Goal: Transaction & Acquisition: Purchase product/service

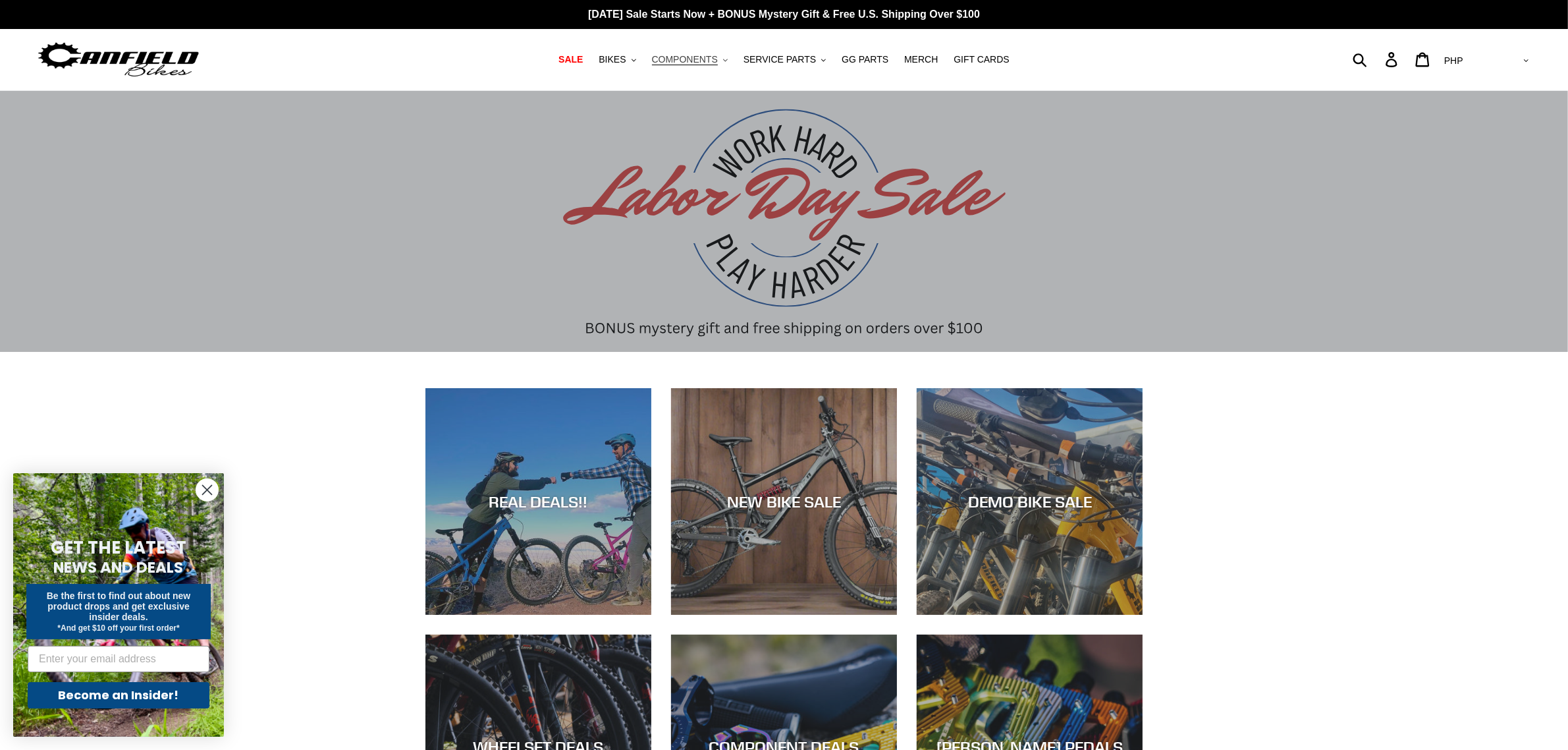
click at [680, 61] on span "COMPONENTS" at bounding box center [685, 60] width 66 height 11
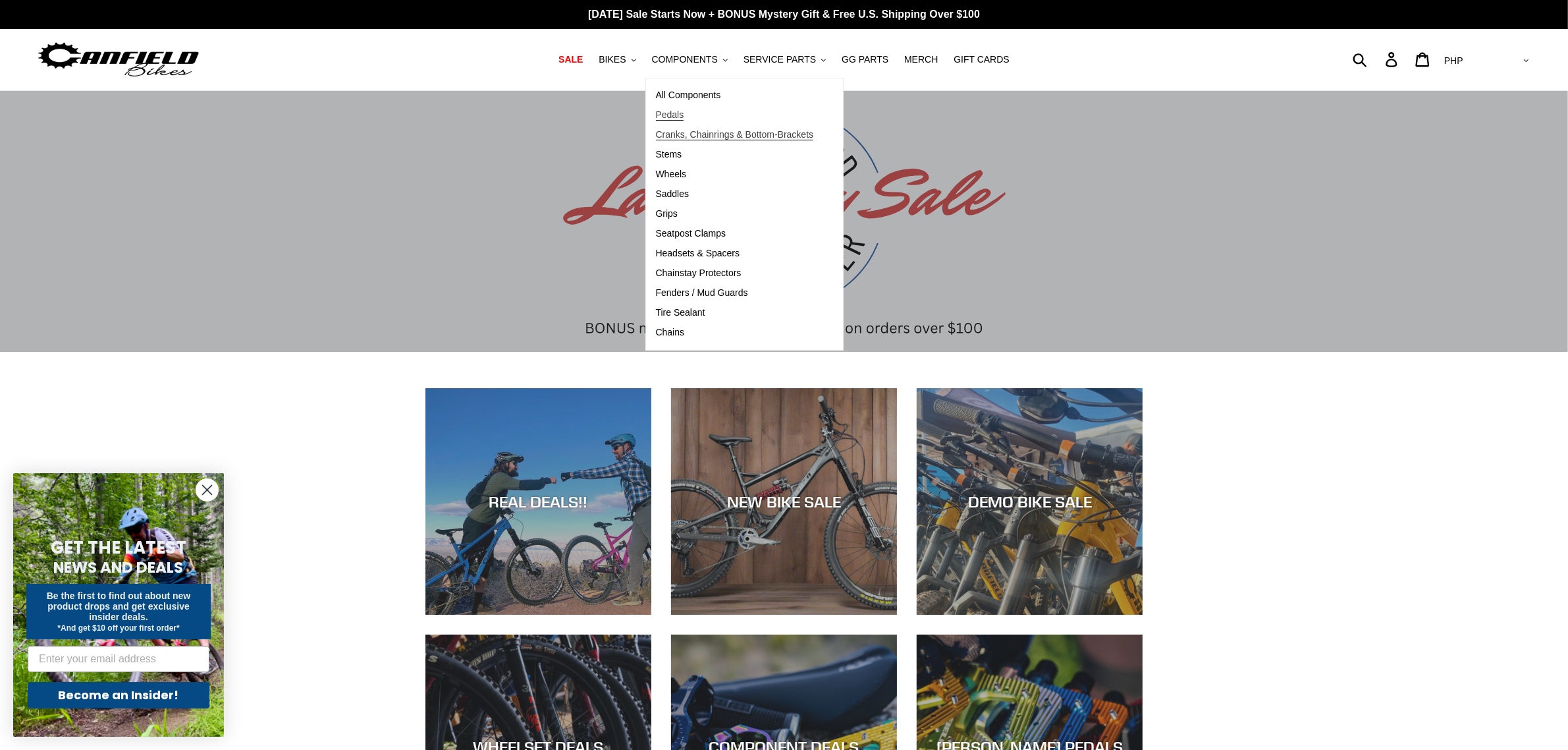
drag, startPoint x: 750, startPoint y: 119, endPoint x: 734, endPoint y: 133, distance: 21.3
click at [750, 119] on link "Pedals" at bounding box center [735, 115] width 178 height 20
click at [734, 133] on span "Cranks, Chainrings & Bottom-Brackets" at bounding box center [735, 135] width 158 height 11
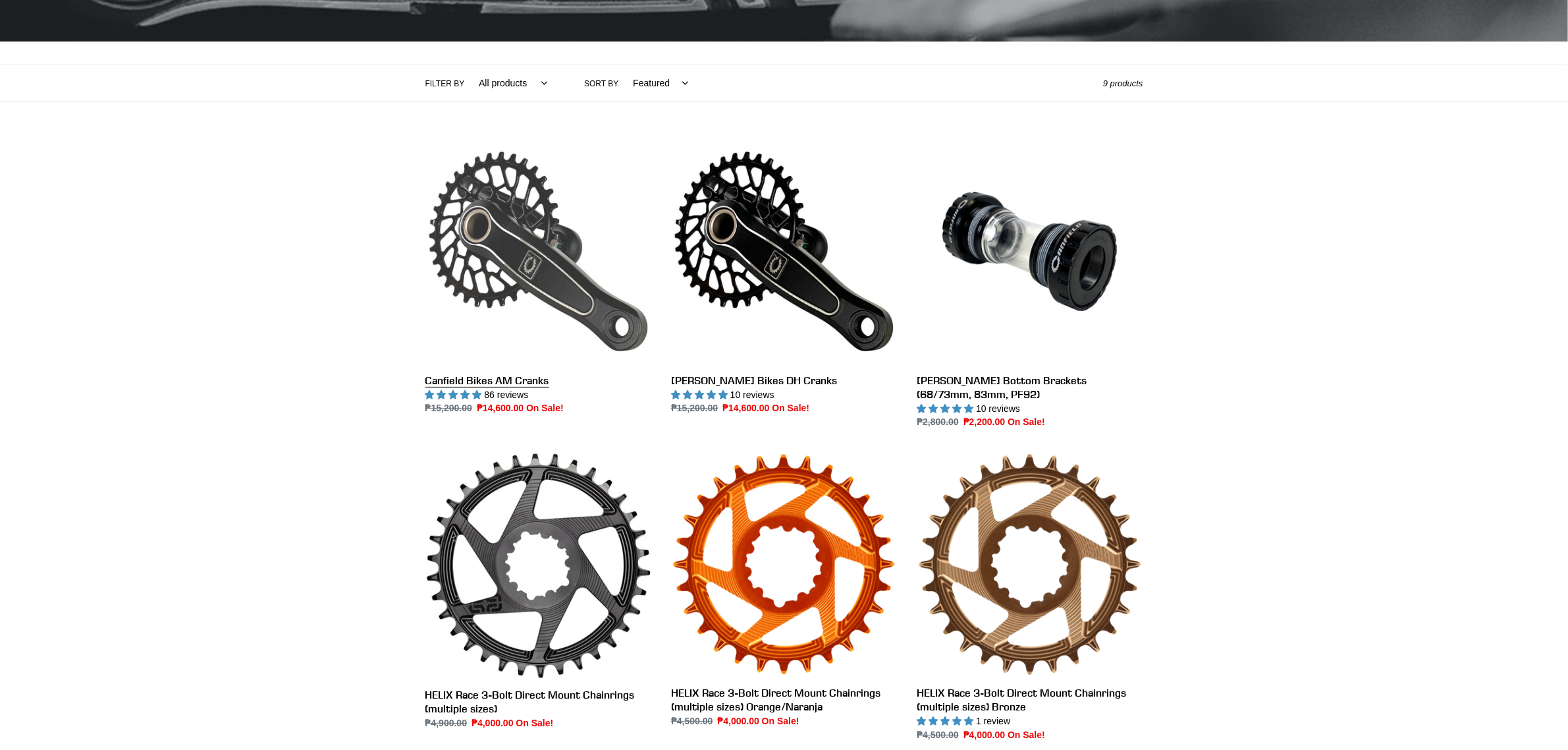
click at [502, 298] on link "Canfield Bikes AM Cranks" at bounding box center [538, 277] width 226 height 277
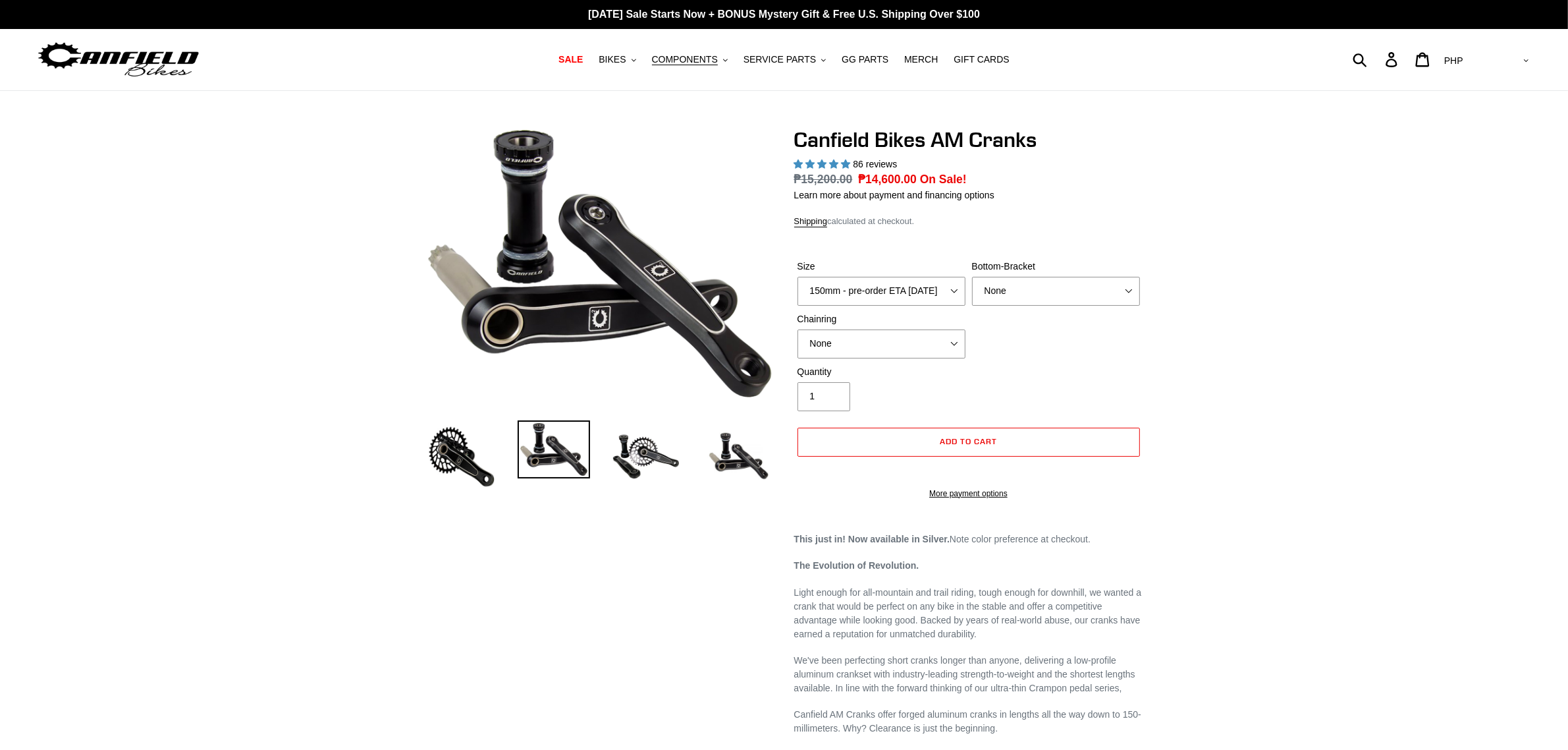
select select "highest-rating"
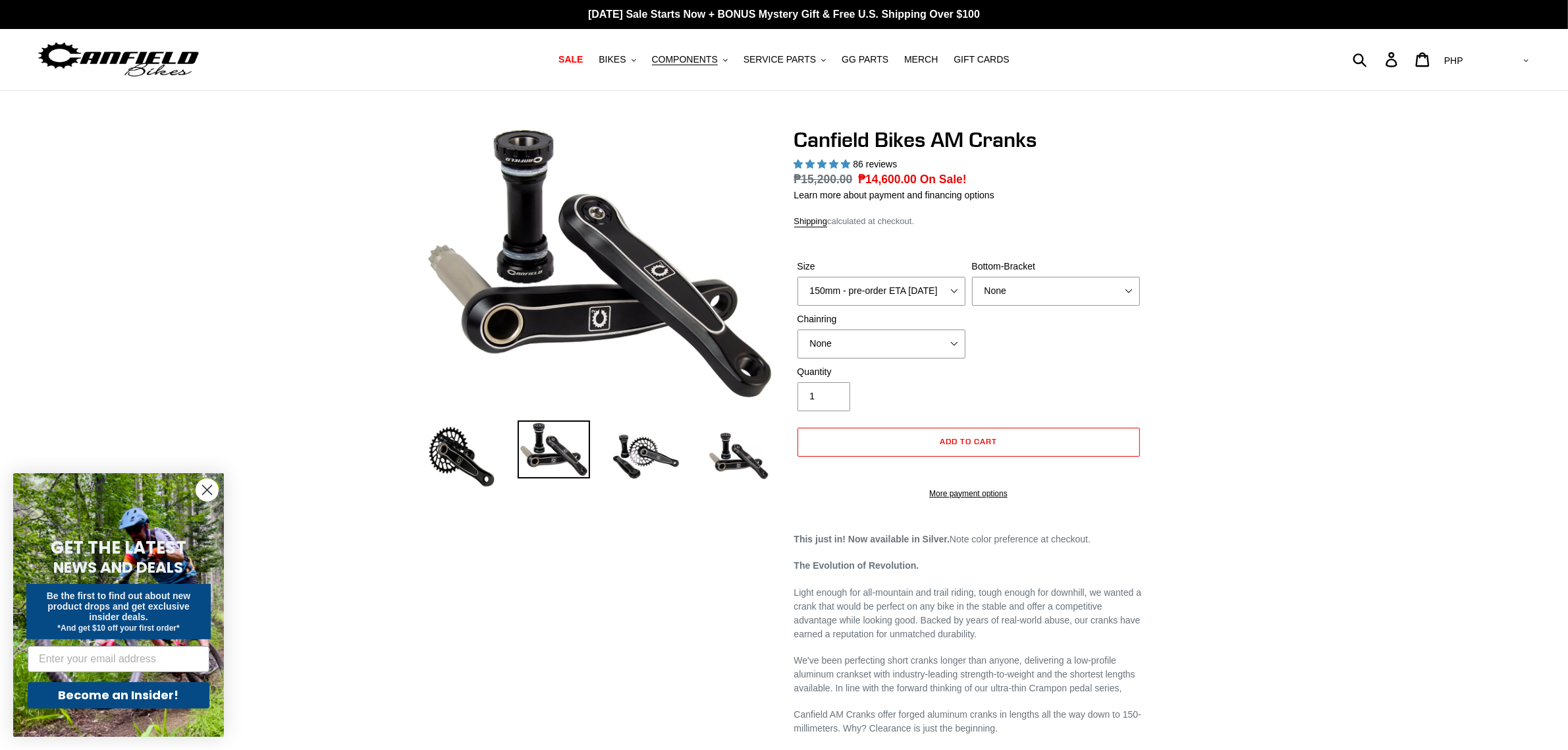
select select "USD"
click at [1492, 49] on select "AED AFN ALL AMD ANG AUD AWG AZN [GEOGRAPHIC_DATA] BBD BDT BGN BIF BND [PERSON_N…" at bounding box center [1485, 61] width 93 height 25
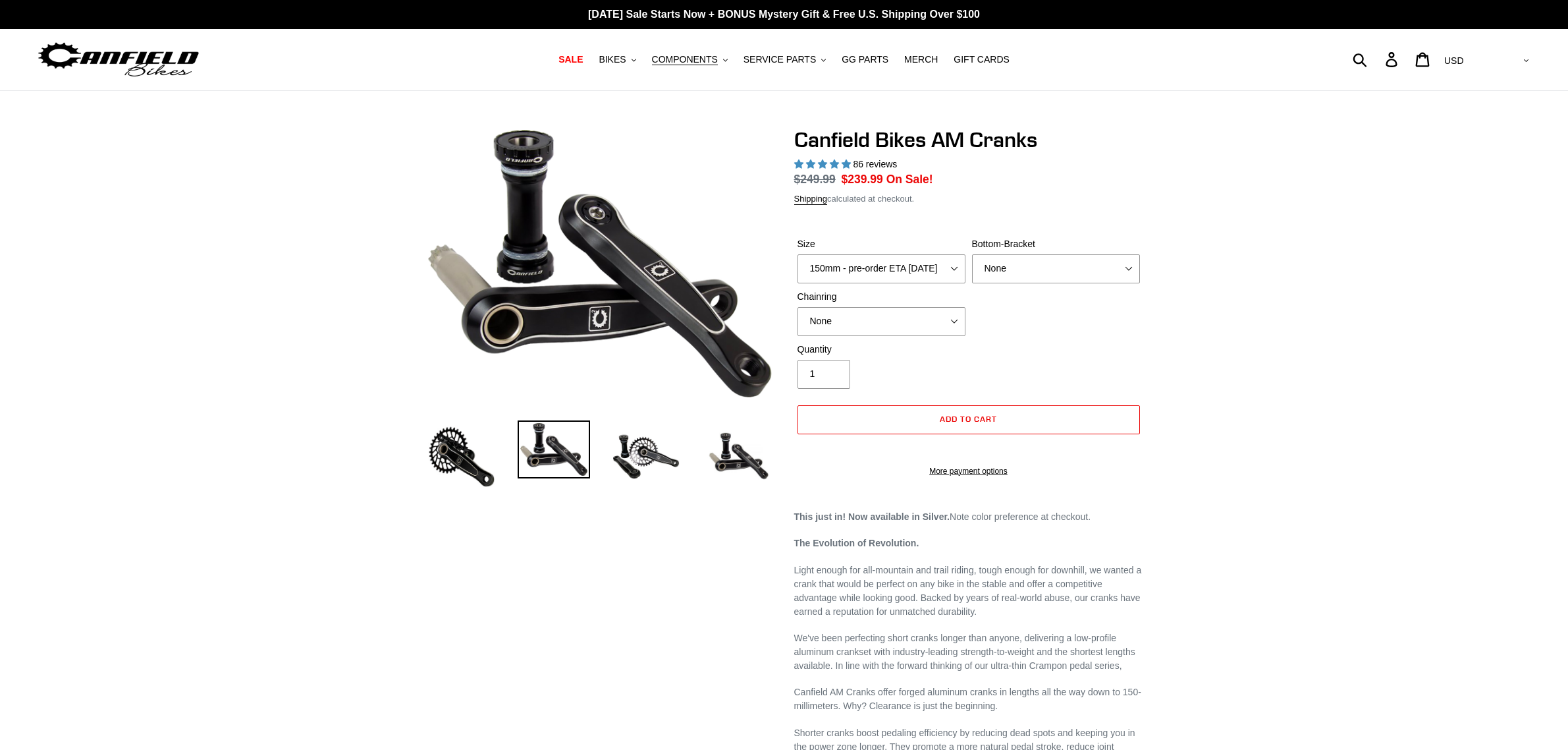
select select "highest-rating"
